Goal: Task Accomplishment & Management: Use online tool/utility

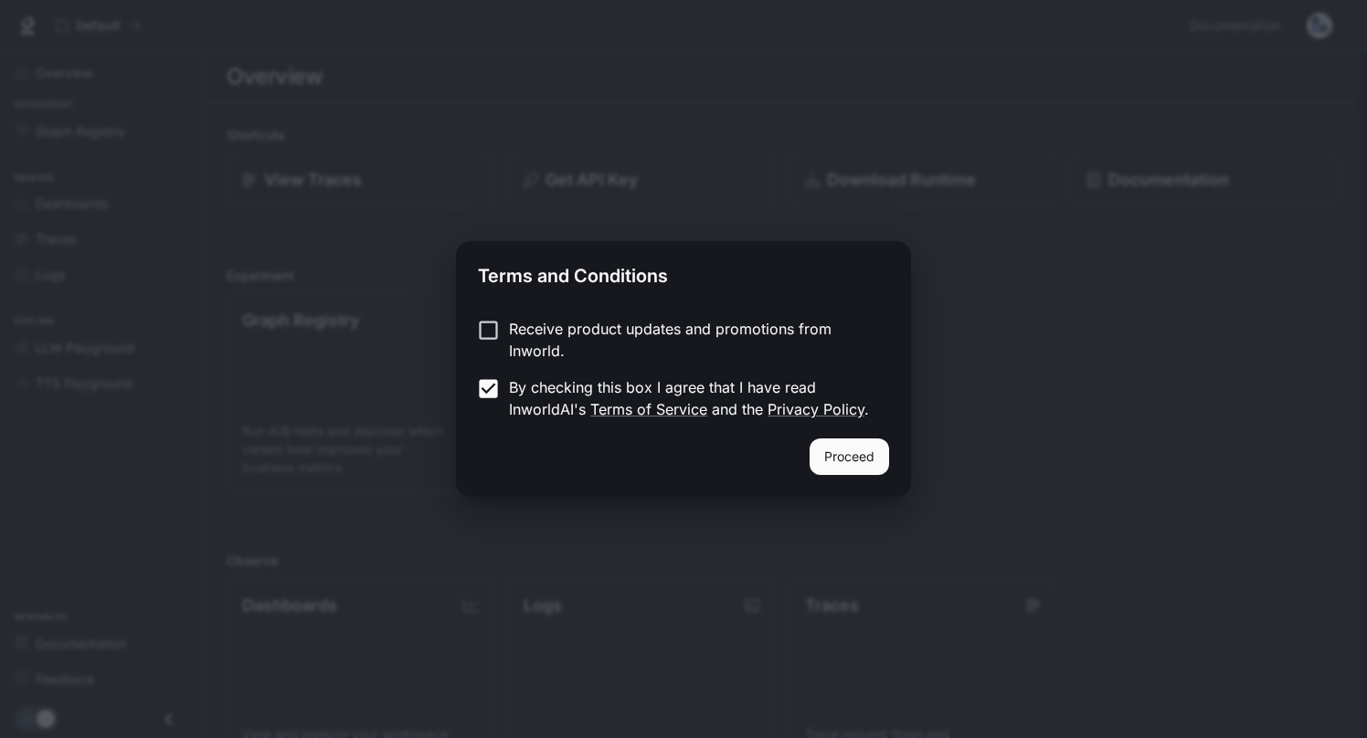
click at [856, 434] on div "Receive product updates and promotions from Inworld. By checking this box I agr…" at bounding box center [683, 370] width 455 height 135
click at [852, 453] on button "Proceed" at bounding box center [848, 457] width 79 height 37
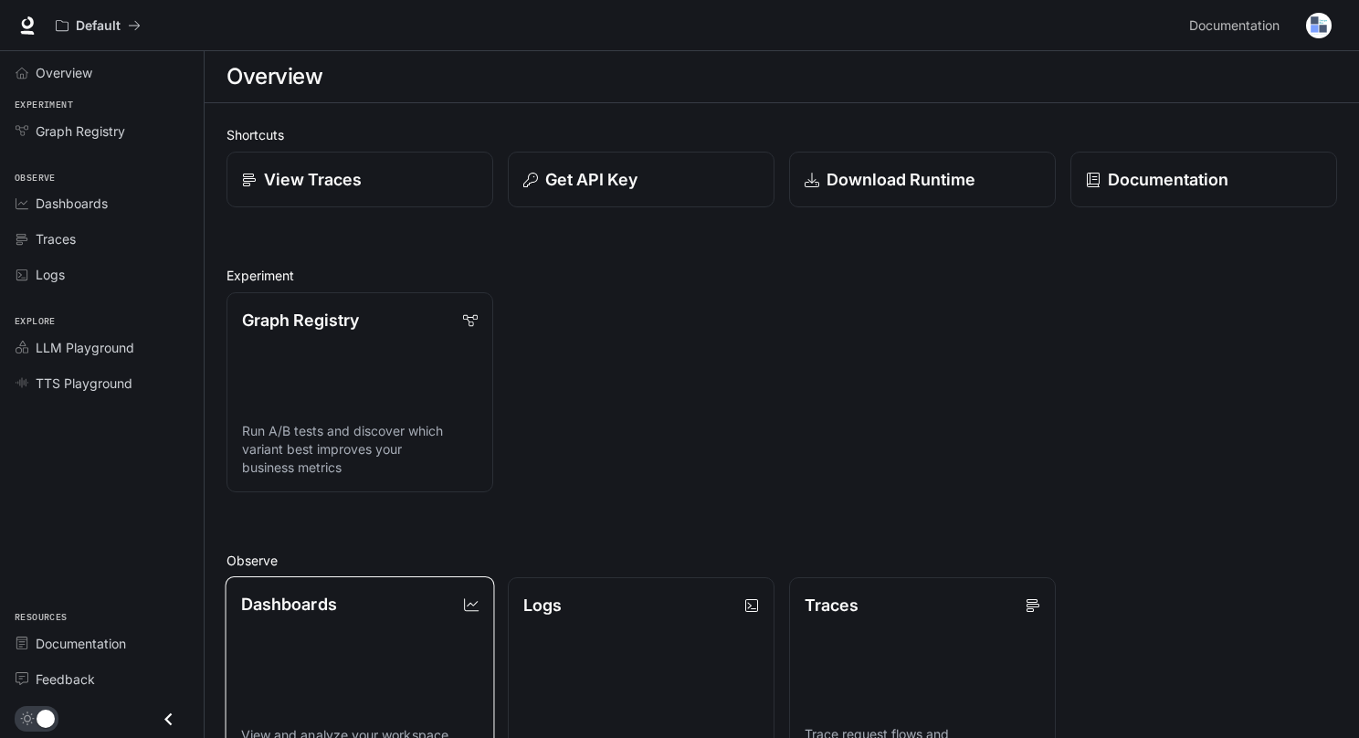
click at [280, 625] on link "Dashboards View and analyze your workspace metrics" at bounding box center [361, 677] width 270 height 202
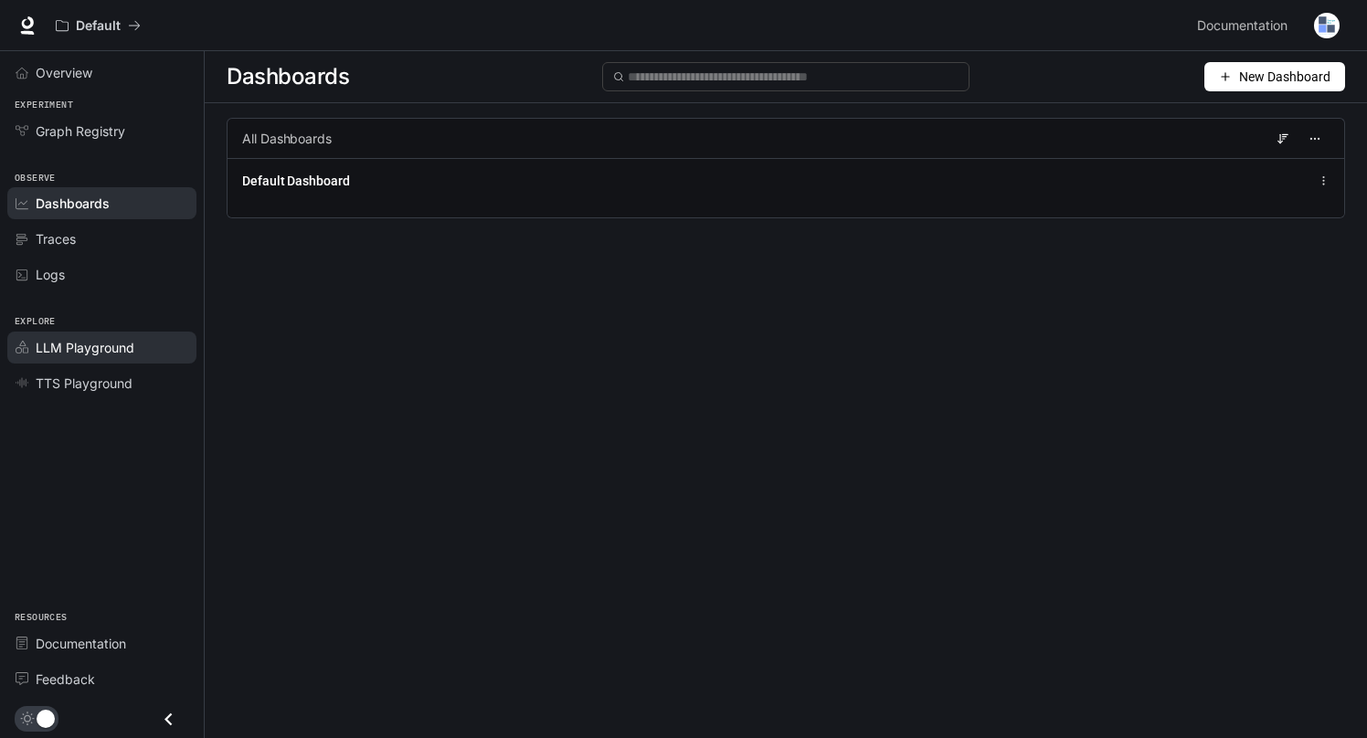
click at [76, 344] on span "LLM Playground" at bounding box center [85, 347] width 99 height 19
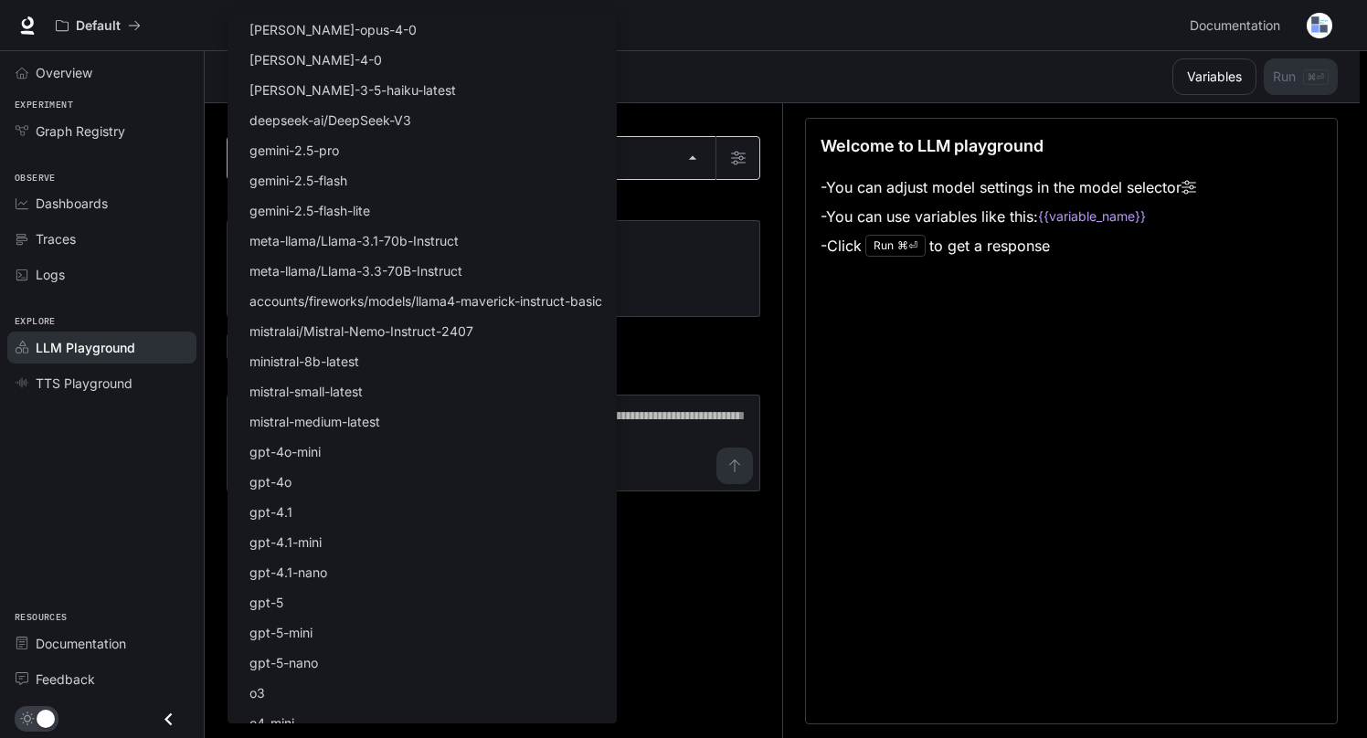
click at [696, 165] on body "Skip to main content Default Documentation Documentation Portal Overview Experi…" at bounding box center [683, 369] width 1367 height 739
click at [813, 57] on div at bounding box center [683, 369] width 1367 height 738
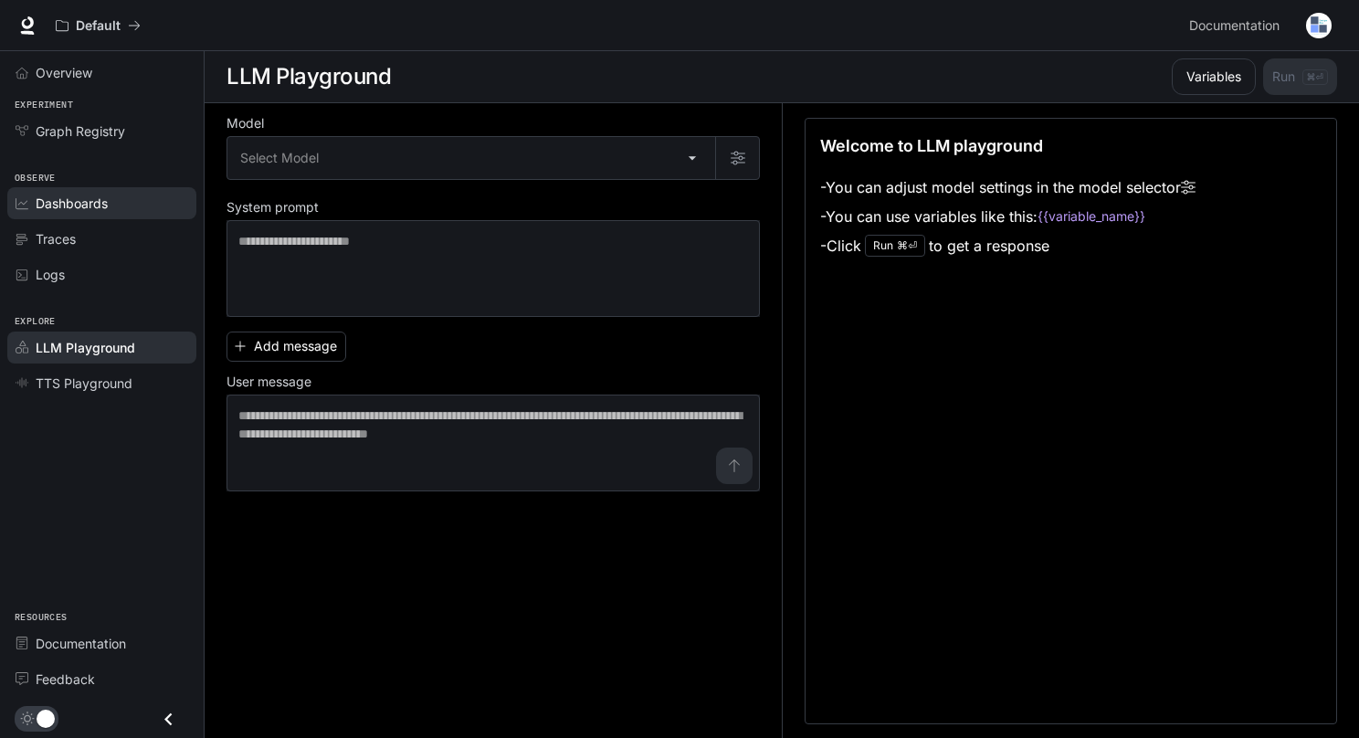
click at [93, 199] on span "Dashboards" at bounding box center [72, 203] width 72 height 19
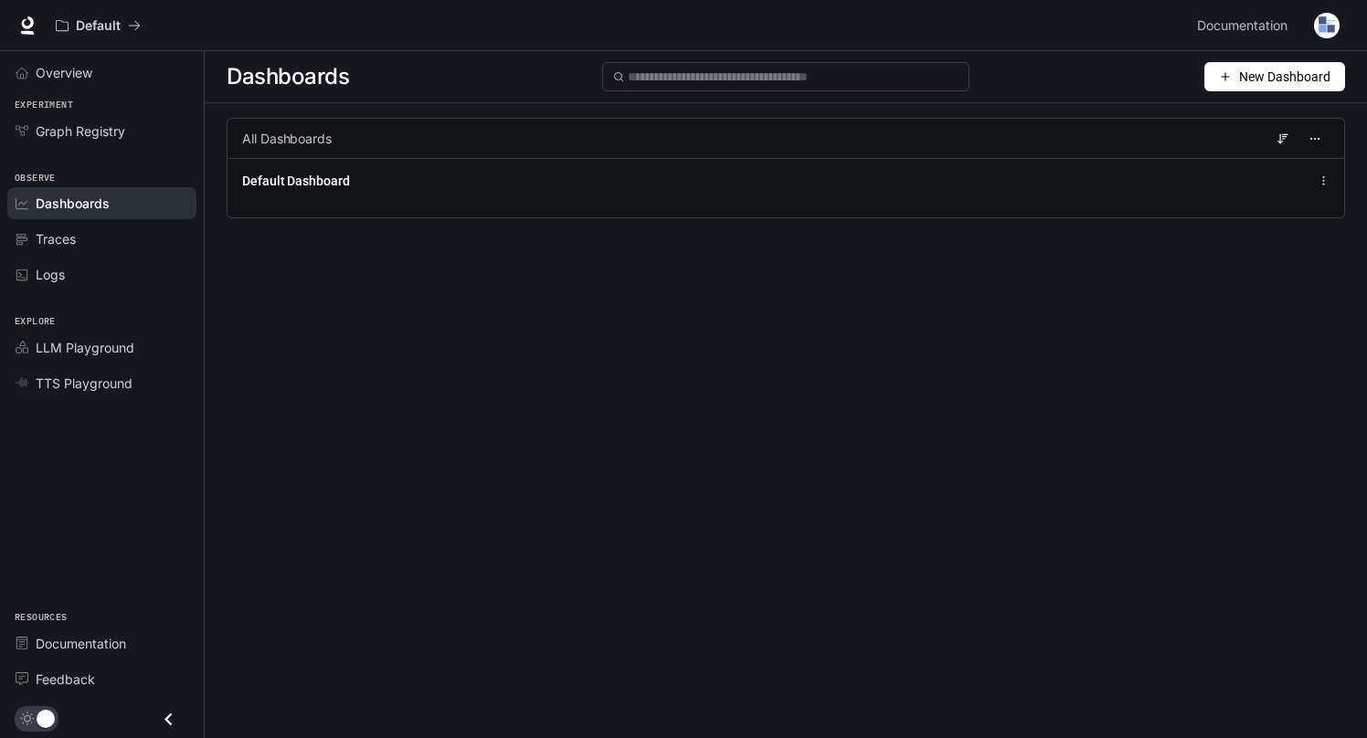
click at [1272, 70] on span "New Dashboard" at bounding box center [1284, 77] width 91 height 20
click at [1240, 116] on div "Create dashboard" at bounding box center [1254, 116] width 152 height 20
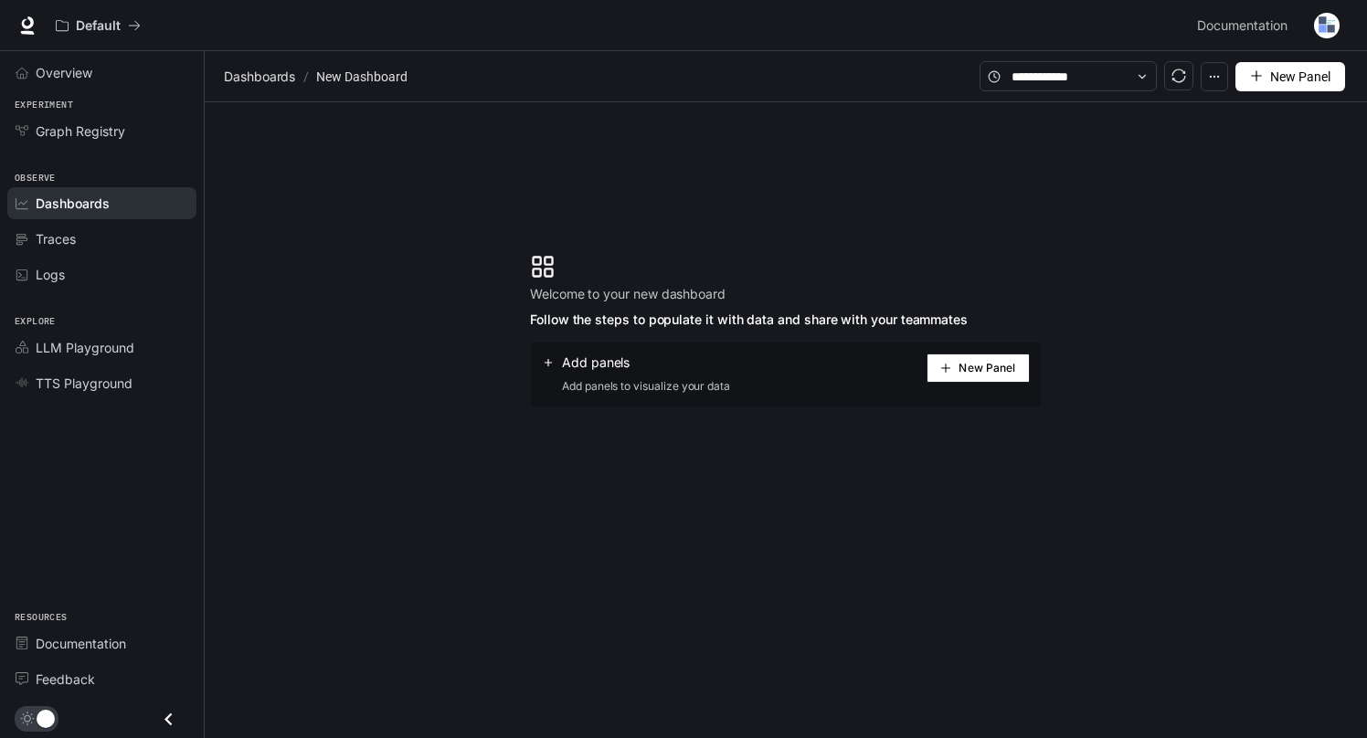
click at [979, 365] on span "New Panel" at bounding box center [986, 368] width 57 height 9
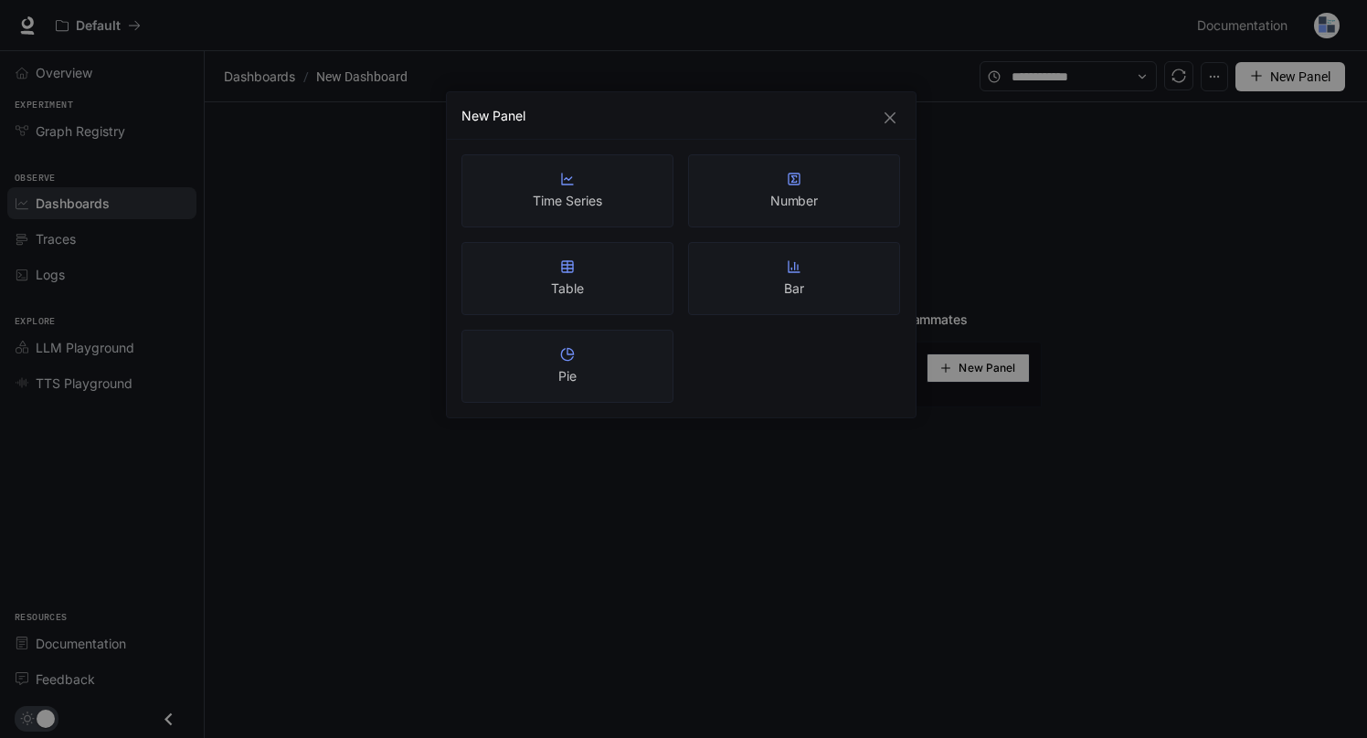
click at [808, 622] on div "New Panel Time Series Number Table Bar Pie" at bounding box center [683, 369] width 1367 height 738
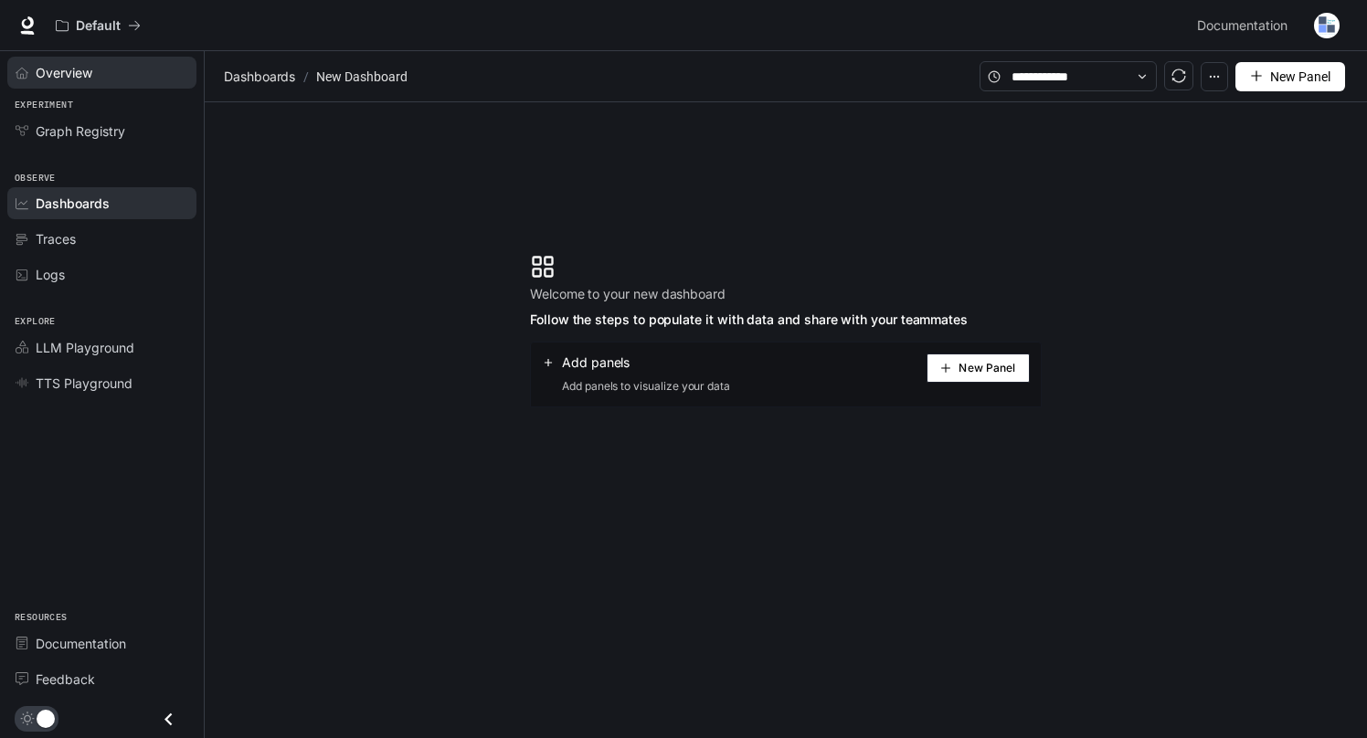
click at [82, 79] on span "Overview" at bounding box center [64, 72] width 57 height 19
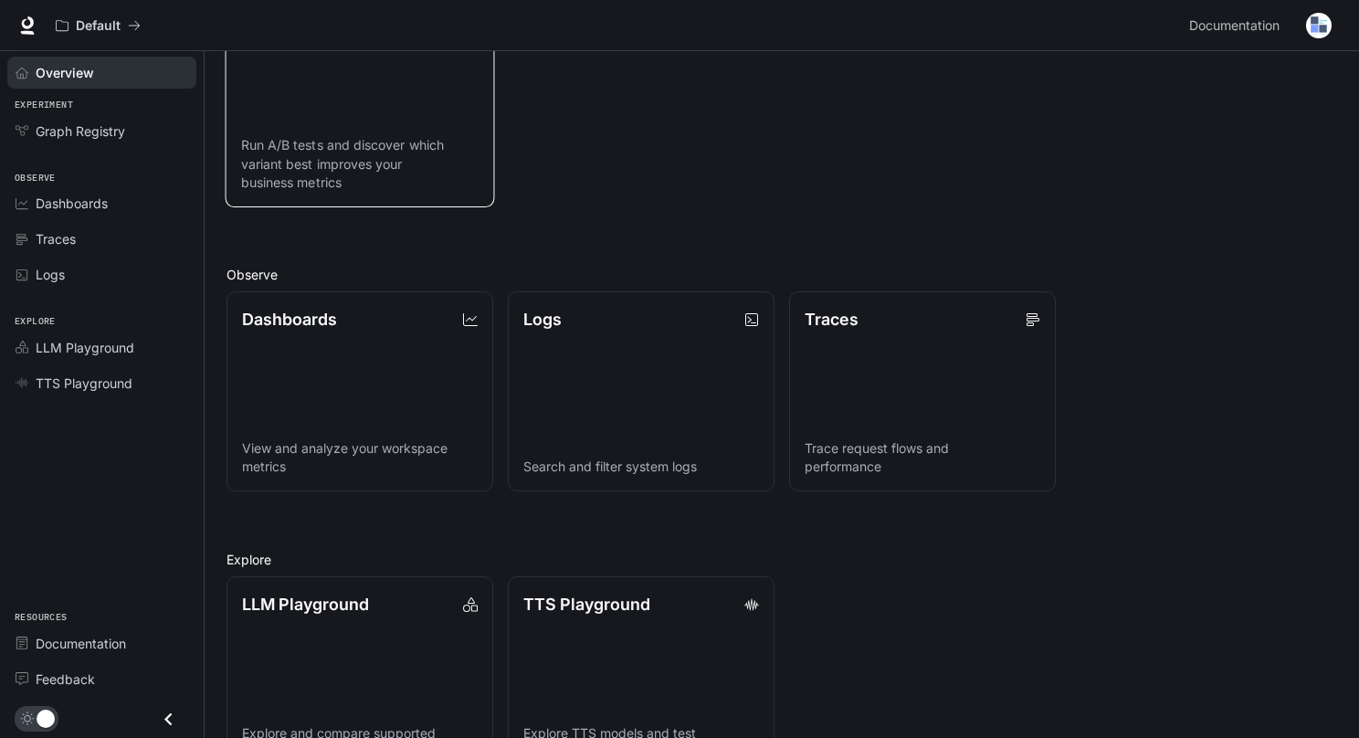
scroll to position [346, 0]
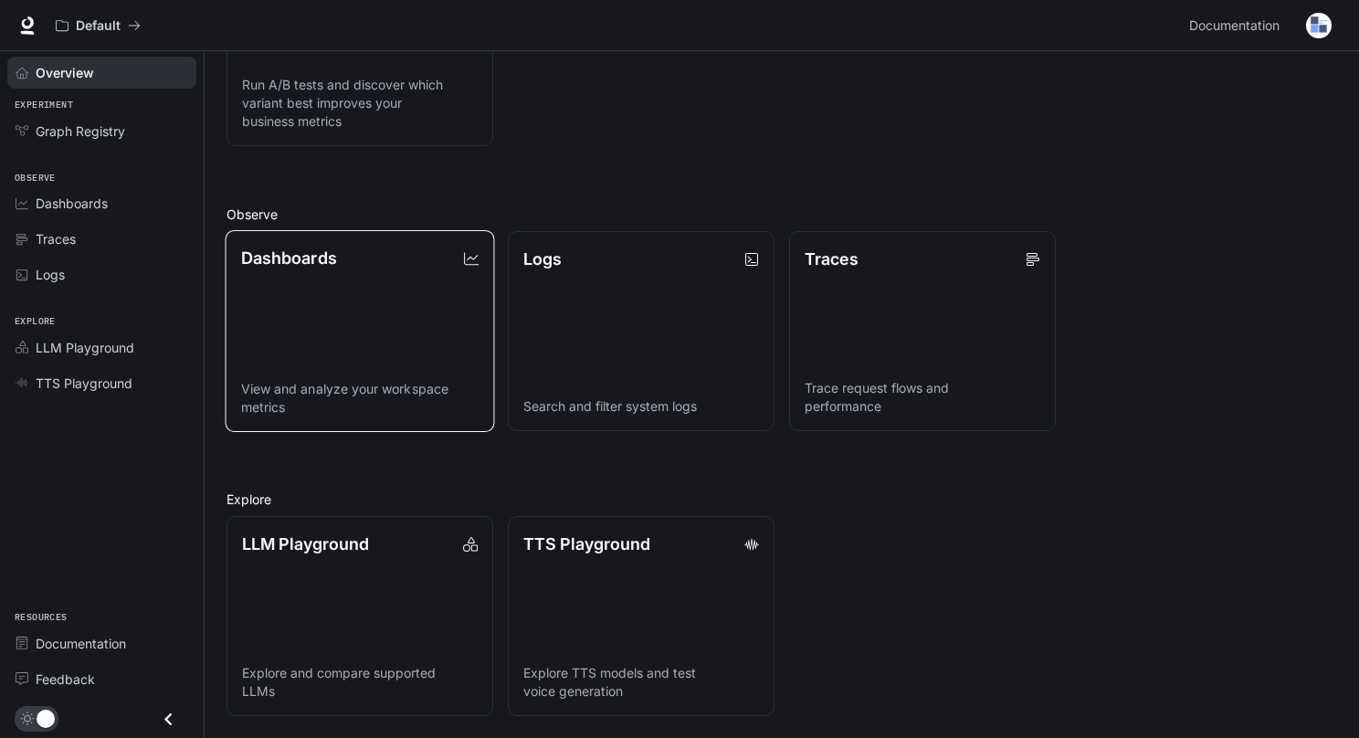
click at [357, 364] on link "Dashboards View and analyze your workspace metrics" at bounding box center [361, 331] width 270 height 202
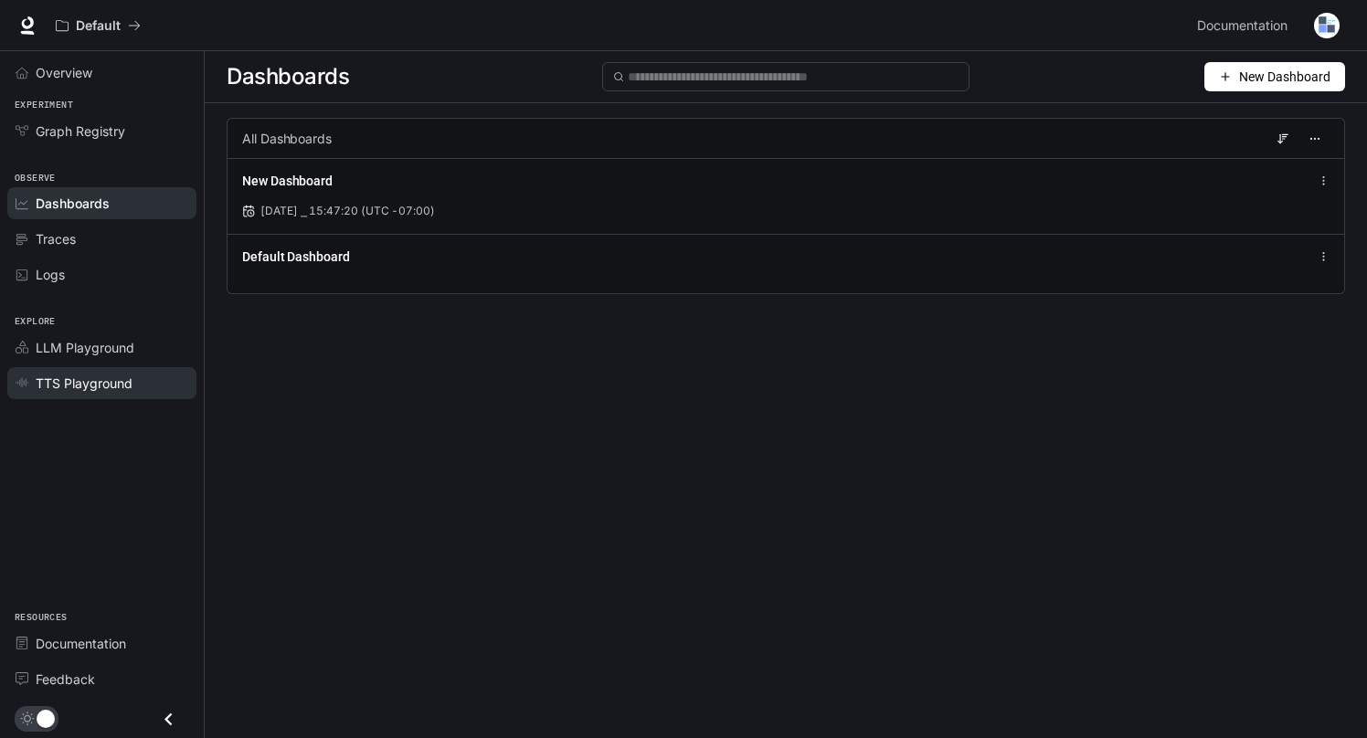
click at [118, 386] on span "TTS Playground" at bounding box center [84, 383] width 97 height 19
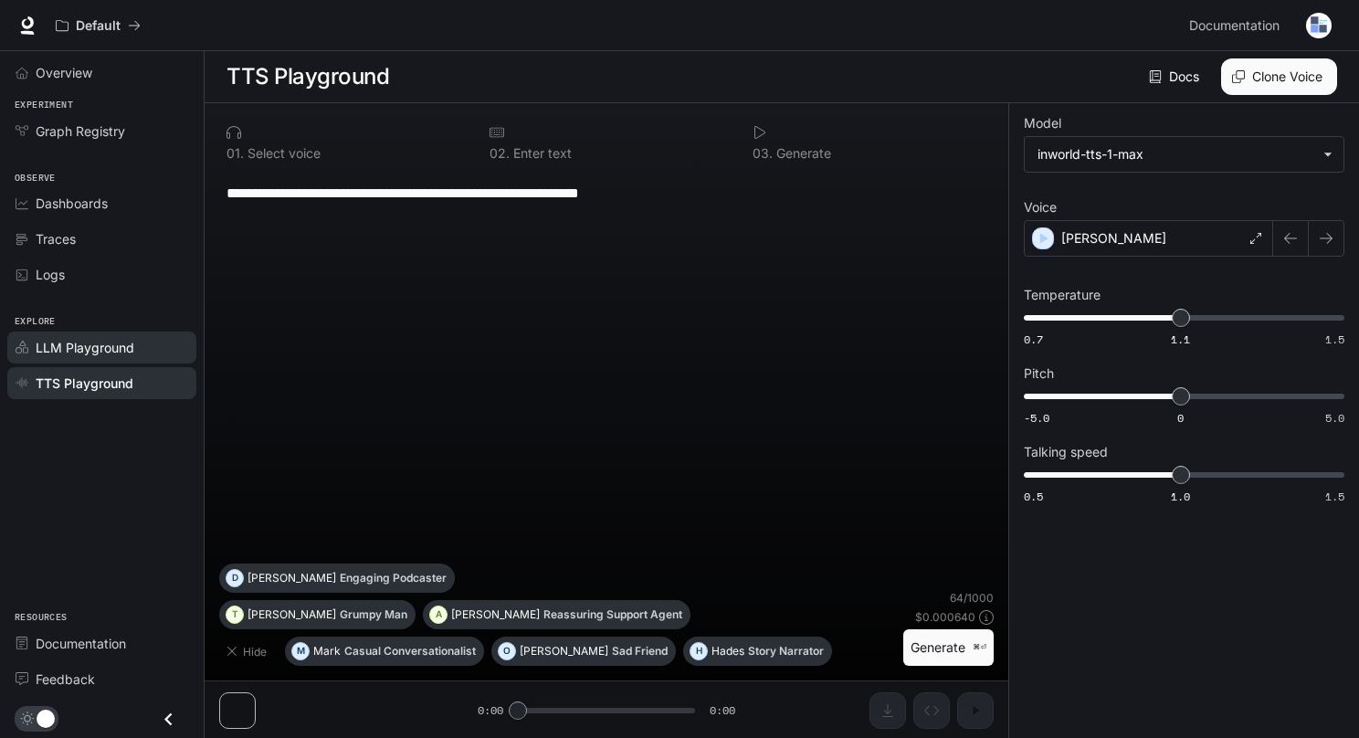
click at [122, 348] on span "LLM Playground" at bounding box center [85, 347] width 99 height 19
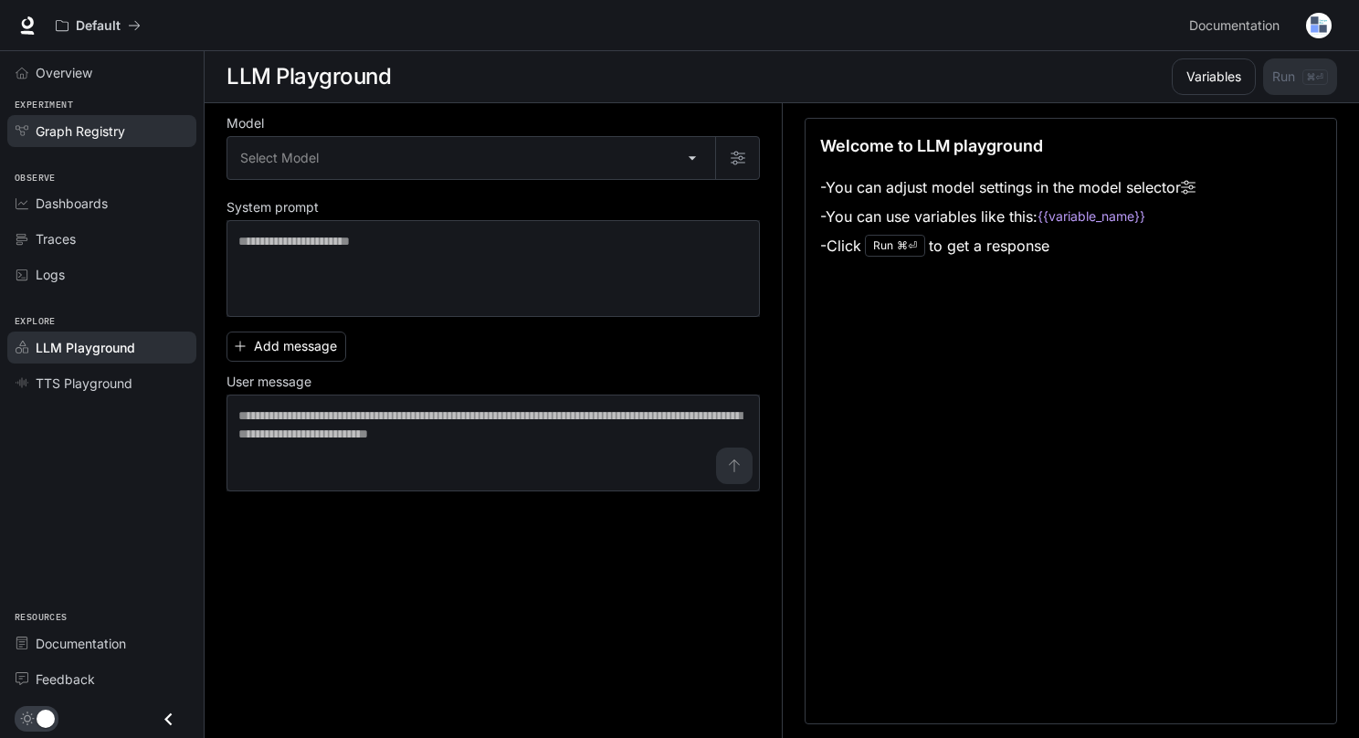
click at [73, 126] on span "Graph Registry" at bounding box center [81, 131] width 90 height 19
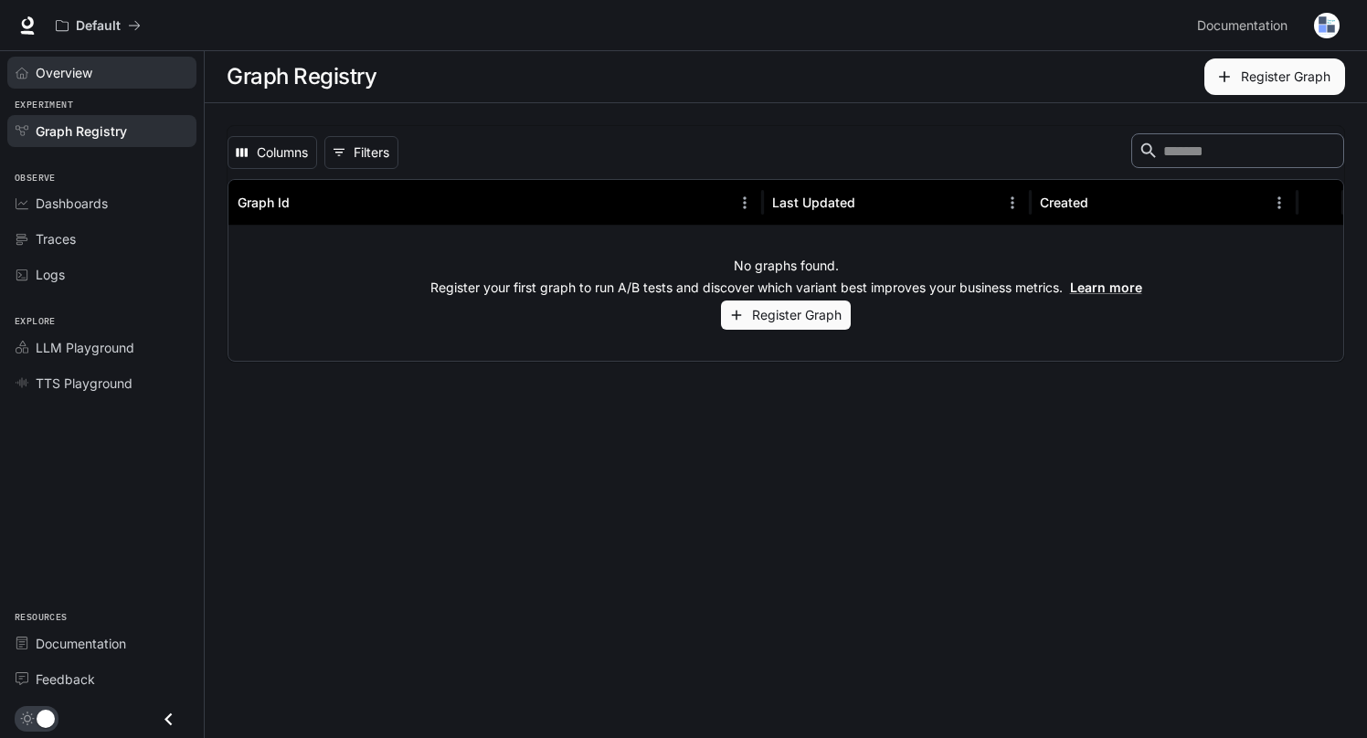
click at [81, 78] on span "Overview" at bounding box center [64, 72] width 57 height 19
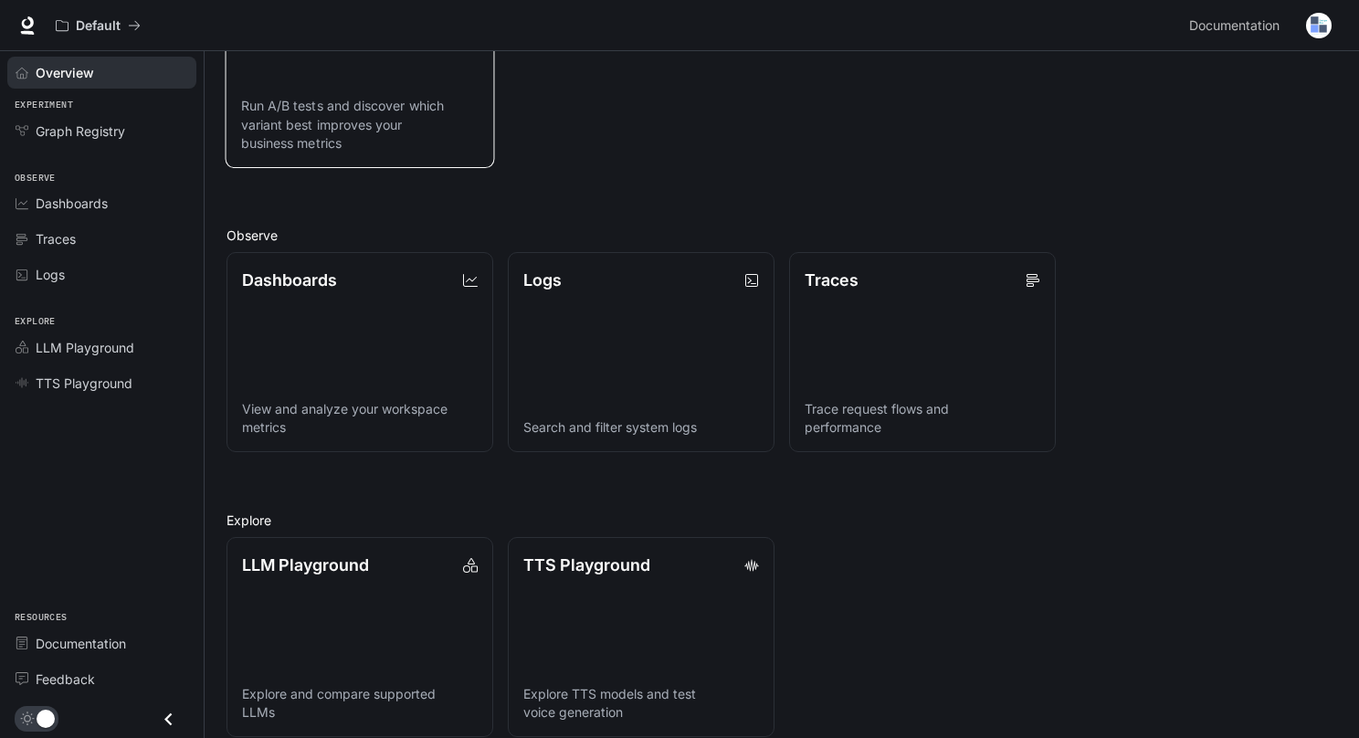
scroll to position [346, 0]
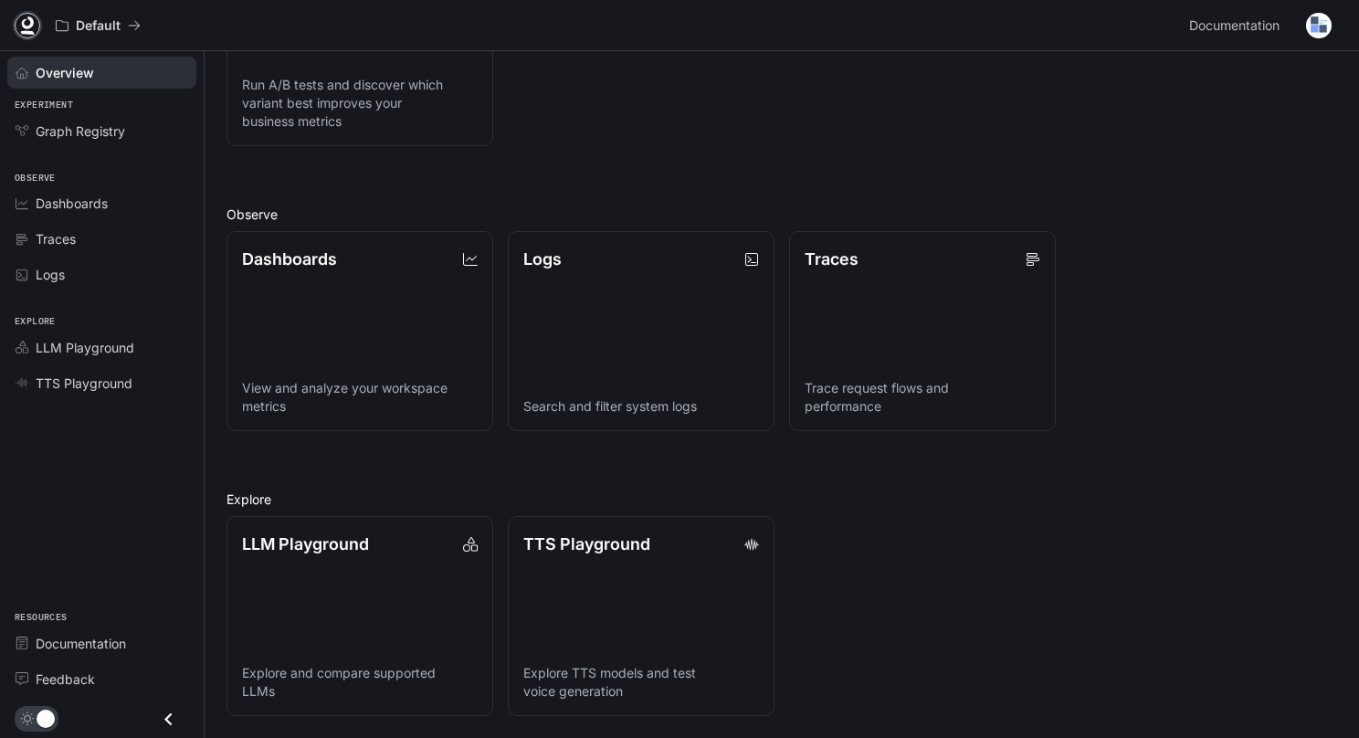
click at [28, 24] on icon at bounding box center [27, 25] width 18 height 18
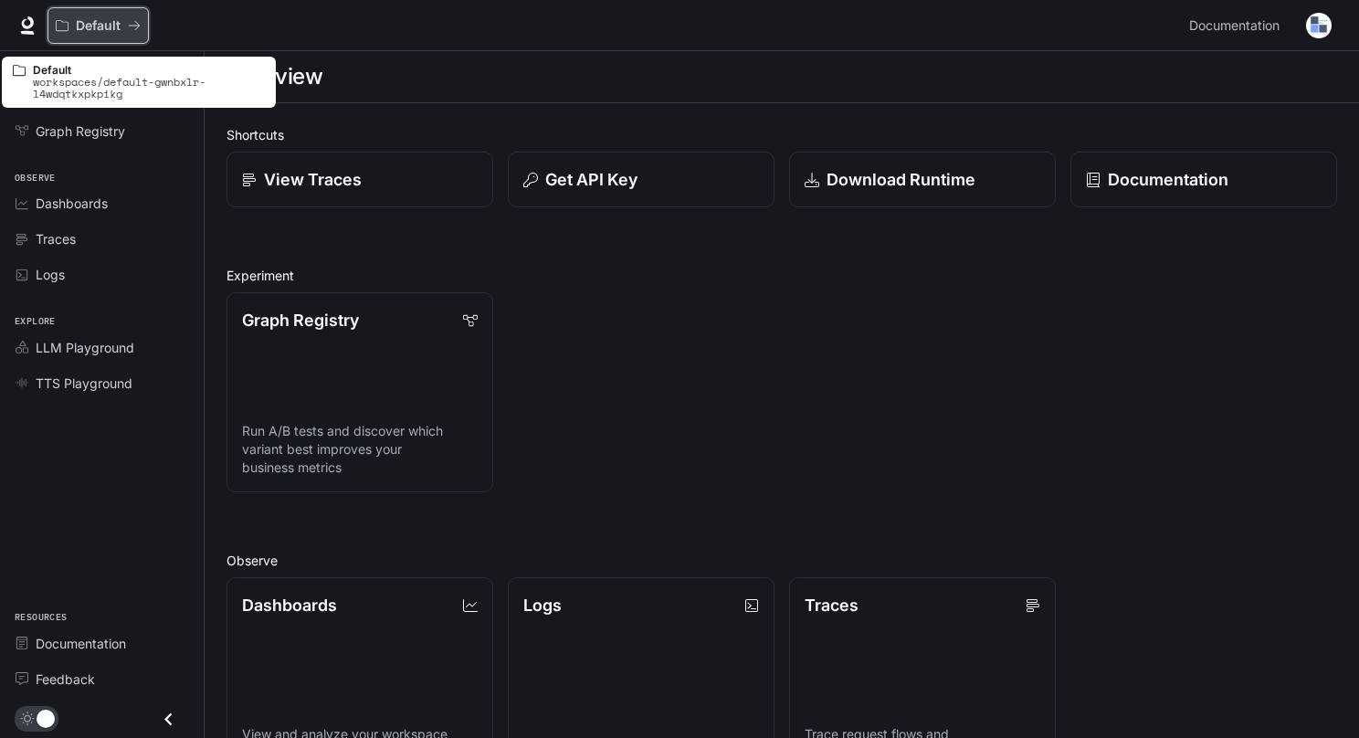
click at [79, 20] on p "Default" at bounding box center [98, 26] width 45 height 16
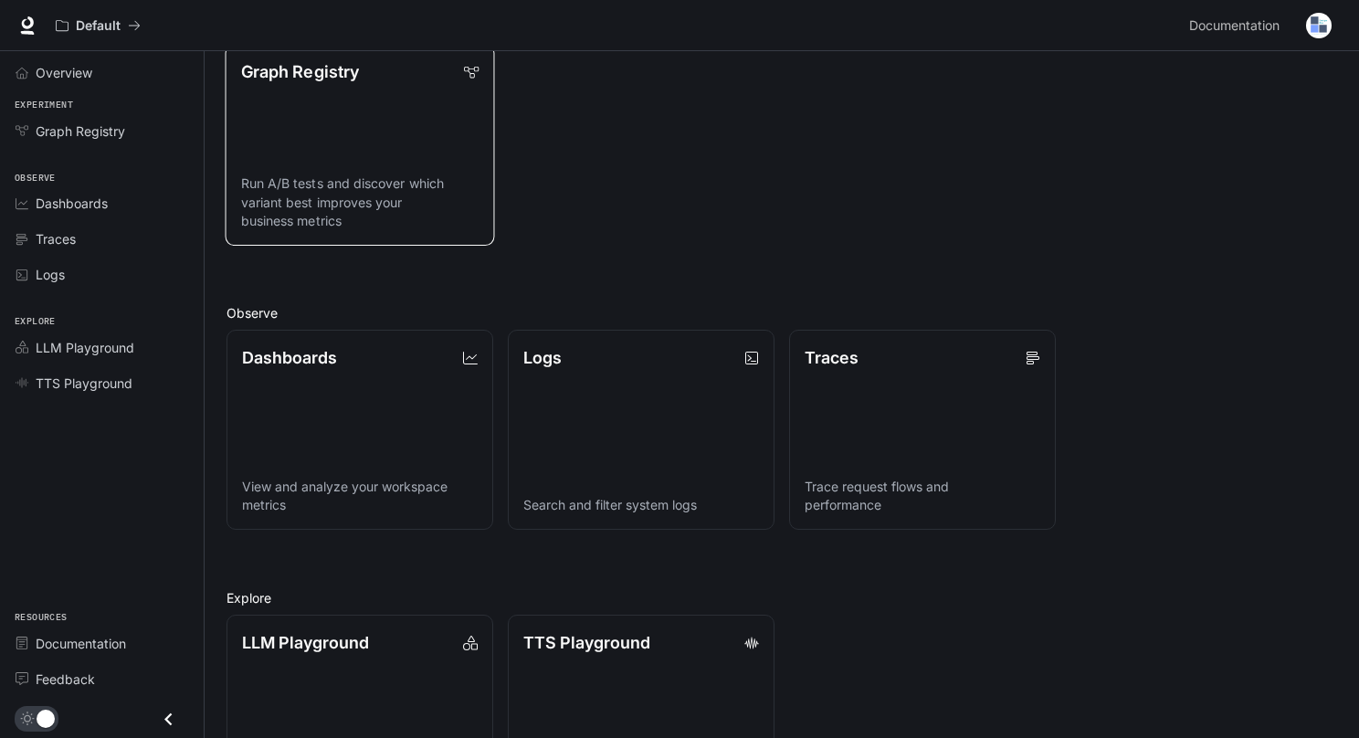
scroll to position [346, 0]
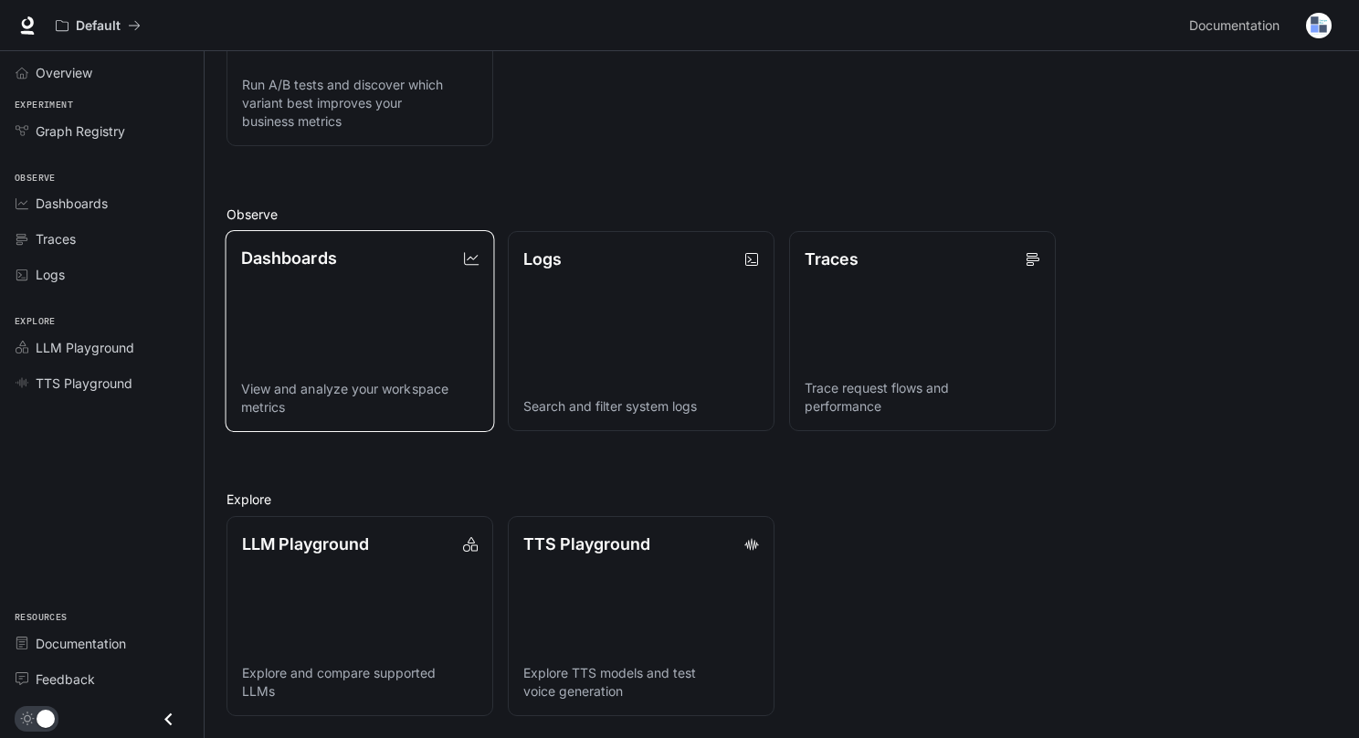
click at [391, 353] on link "Dashboards View and analyze your workspace metrics" at bounding box center [361, 331] width 270 height 202
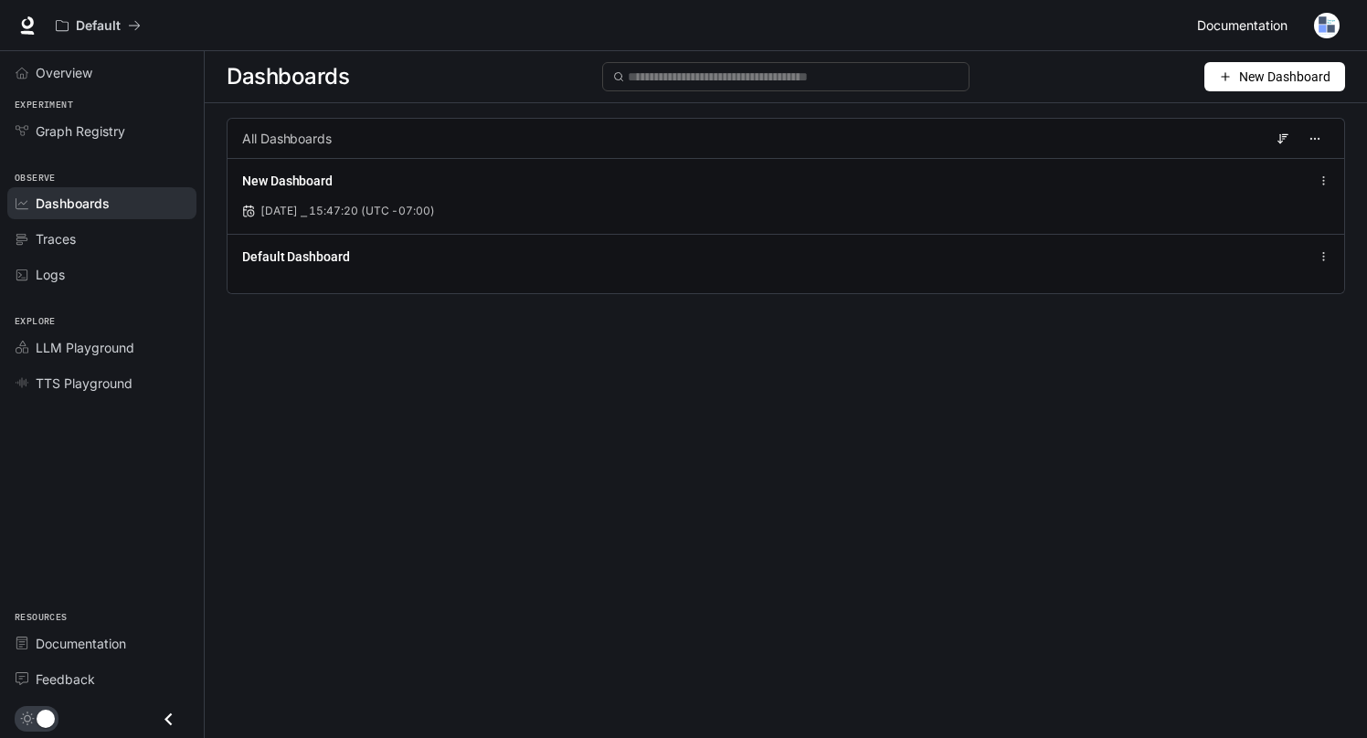
click at [1244, 21] on span "Documentation" at bounding box center [1242, 26] width 90 height 23
